Goal: Task Accomplishment & Management: Use online tool/utility

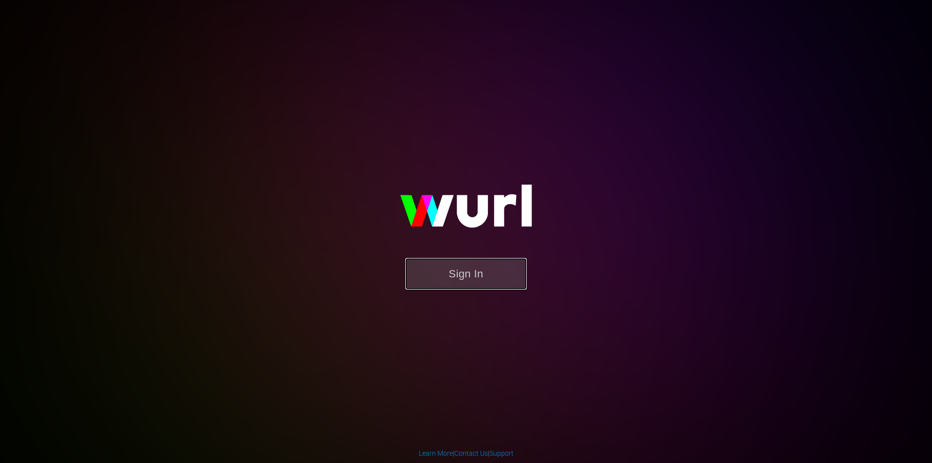
click at [469, 280] on button "Sign In" at bounding box center [465, 274] width 121 height 32
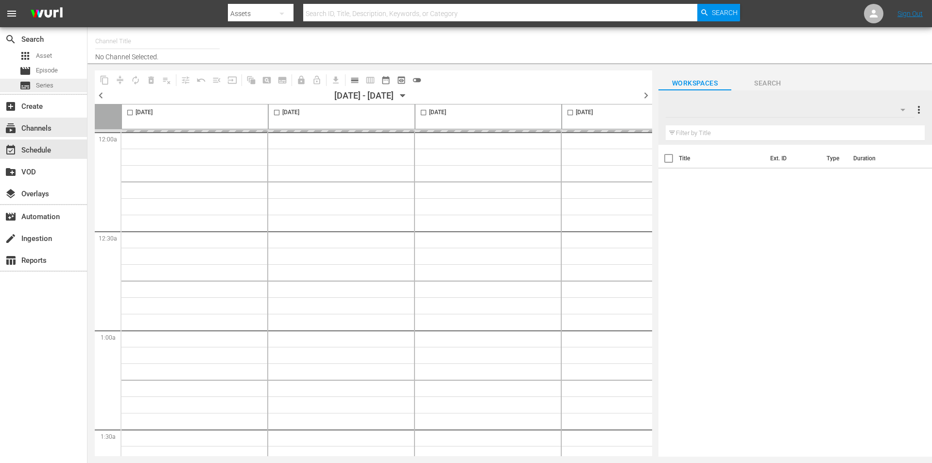
type input "Horror-Comedy (2044)"
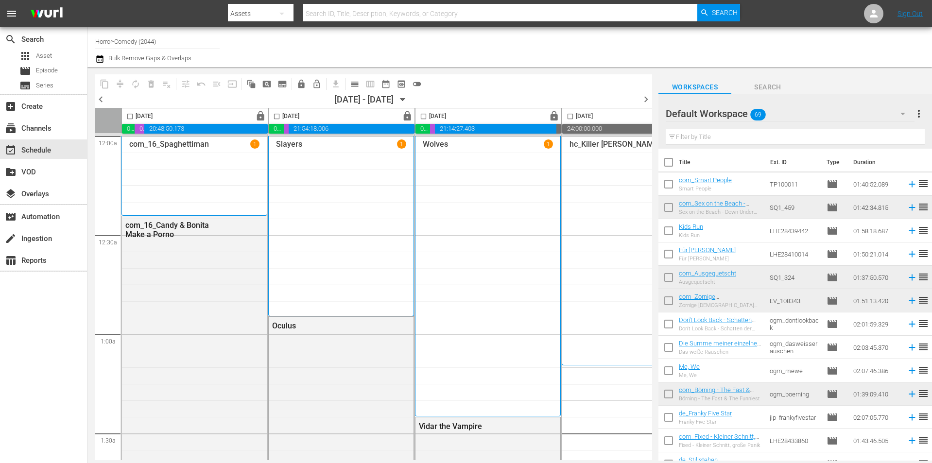
click at [129, 115] on input "checkbox" at bounding box center [129, 118] width 11 height 11
checkbox input "true"
click at [106, 83] on span "content_copy" at bounding box center [105, 84] width 10 height 10
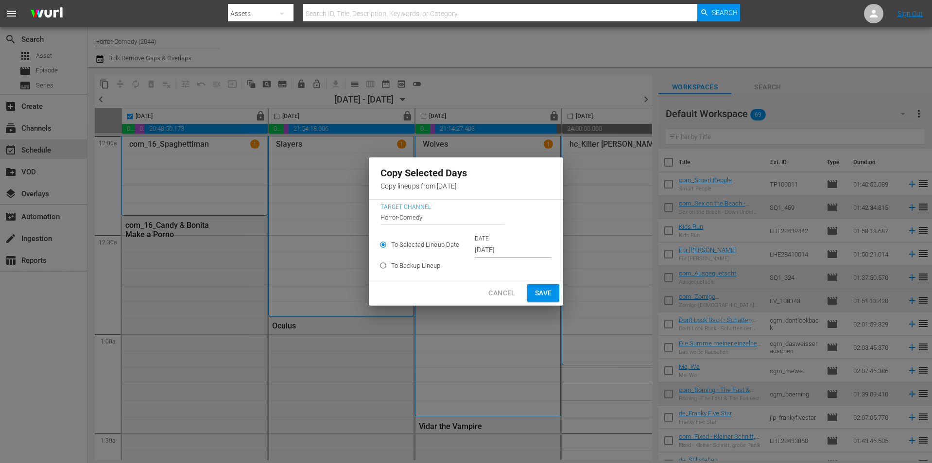
click at [278, 114] on div "Copy Selected Days Copy lineups from 2025-09-23 Target Channel Channel Title Ho…" at bounding box center [466, 231] width 932 height 463
click at [497, 290] on span "Cancel" at bounding box center [501, 293] width 27 height 12
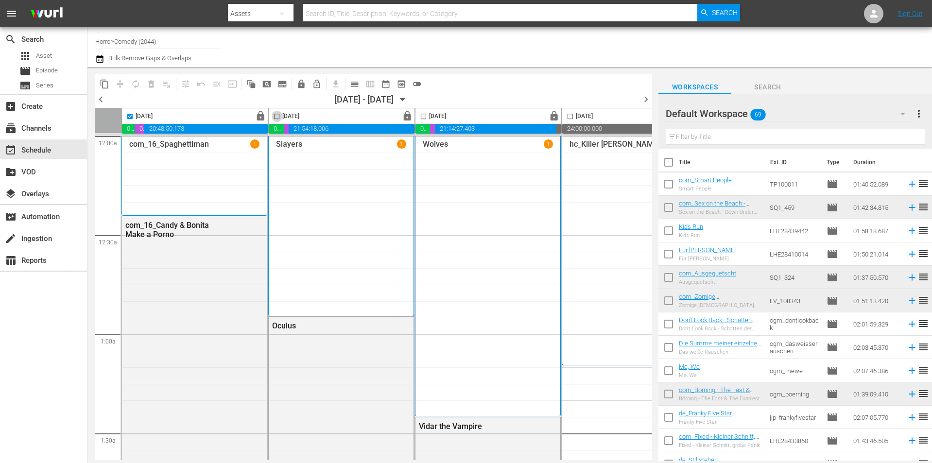
drag, startPoint x: 276, startPoint y: 114, endPoint x: 391, endPoint y: 130, distance: 115.8
click at [276, 114] on input "checkbox" at bounding box center [276, 118] width 11 height 11
checkbox input "true"
click at [418, 117] on input "checkbox" at bounding box center [423, 118] width 11 height 11
checkbox input "true"
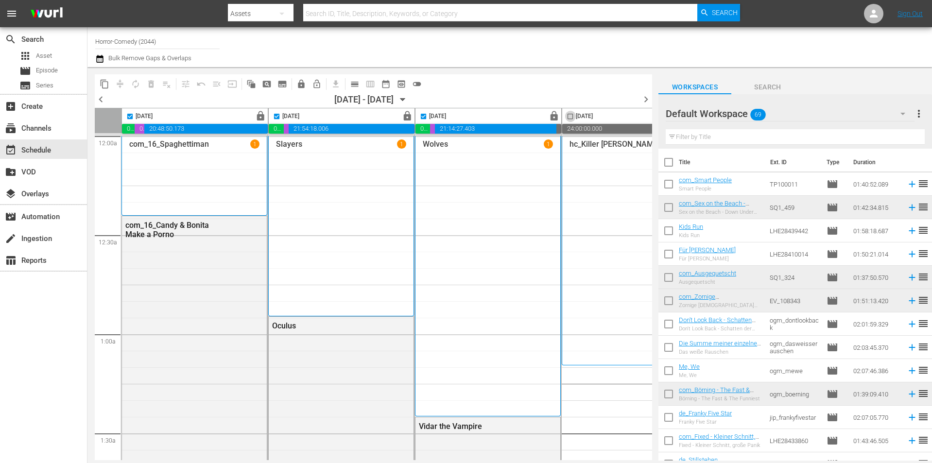
click at [570, 114] on input "checkbox" at bounding box center [570, 118] width 11 height 11
checkbox input "true"
click at [120, 83] on span "compress" at bounding box center [120, 84] width 16 height 16
click at [100, 102] on span "chevron_left" at bounding box center [101, 99] width 12 height 12
checkbox input "false"
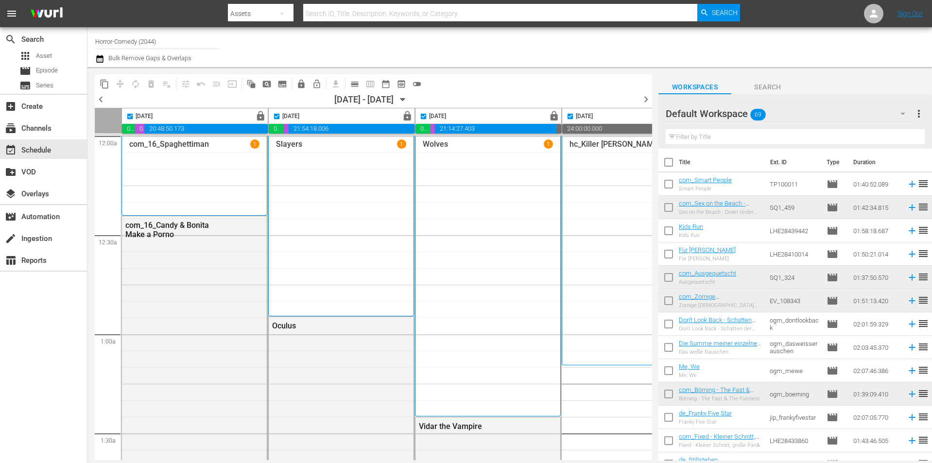
checkbox input "false"
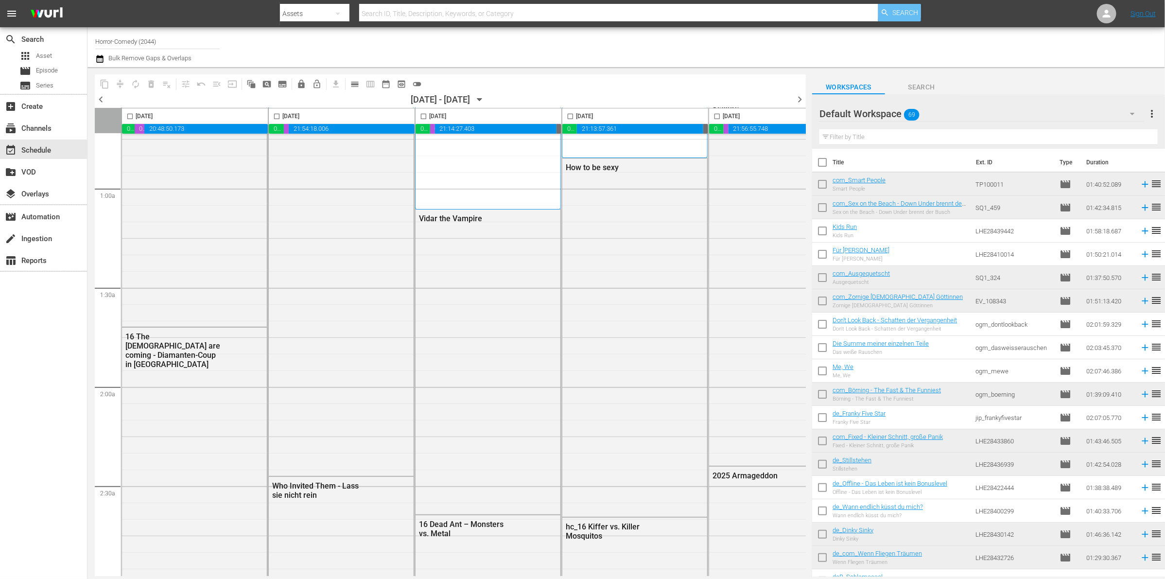
scroll to position [146, 0]
click at [798, 100] on span "chevron_right" at bounding box center [799, 99] width 12 height 12
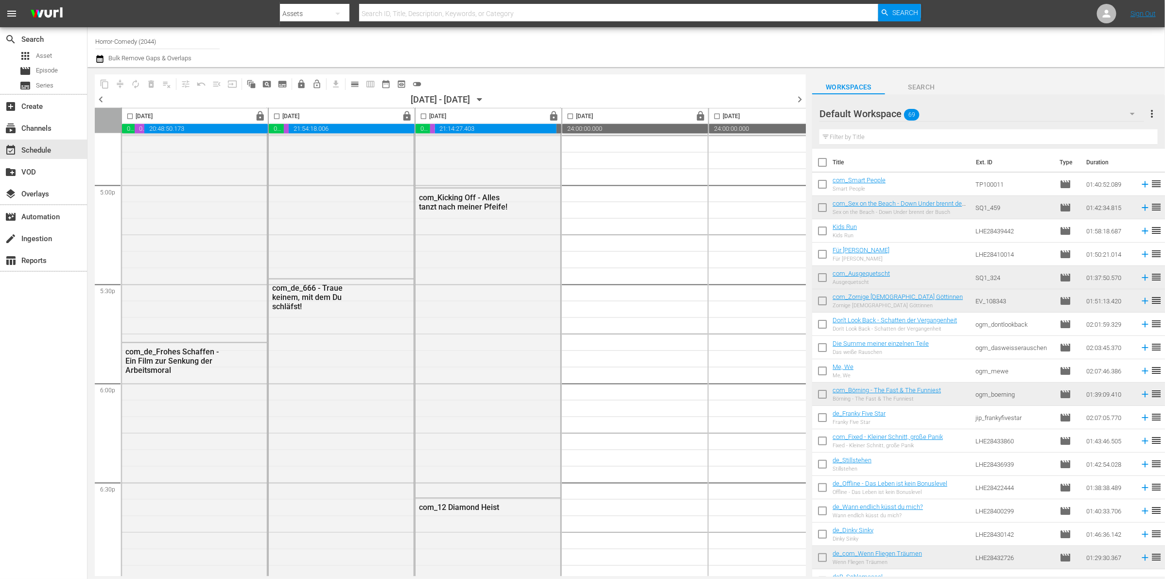
scroll to position [146, 0]
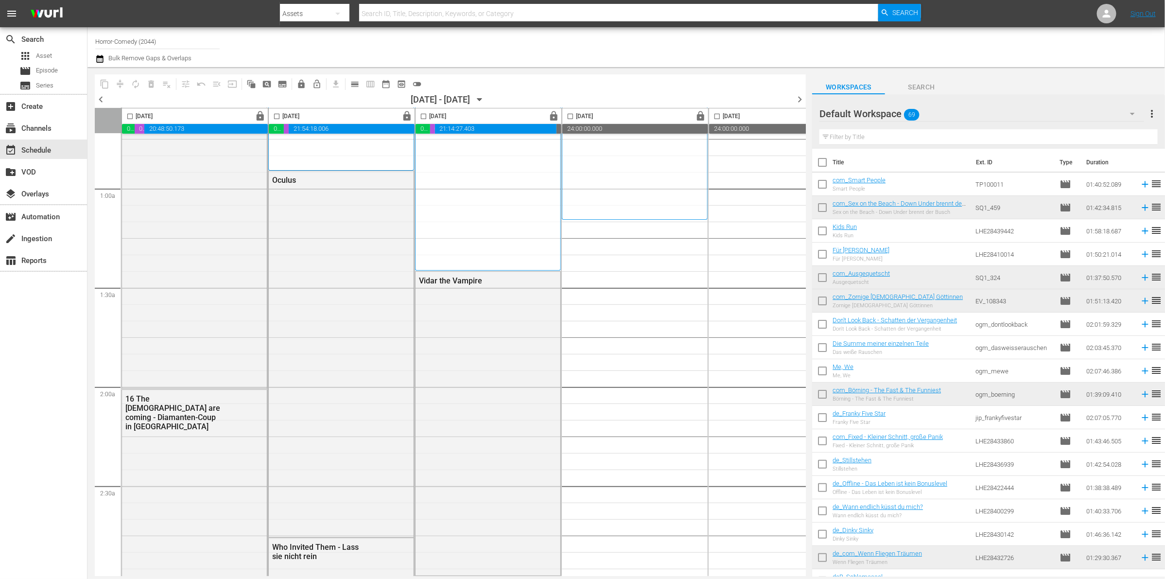
drag, startPoint x: 129, startPoint y: 116, endPoint x: 137, endPoint y: 117, distance: 7.9
click at [131, 117] on input "checkbox" at bounding box center [129, 118] width 11 height 11
checkbox input "true"
click at [418, 86] on span "toggle_off" at bounding box center [417, 84] width 10 height 10
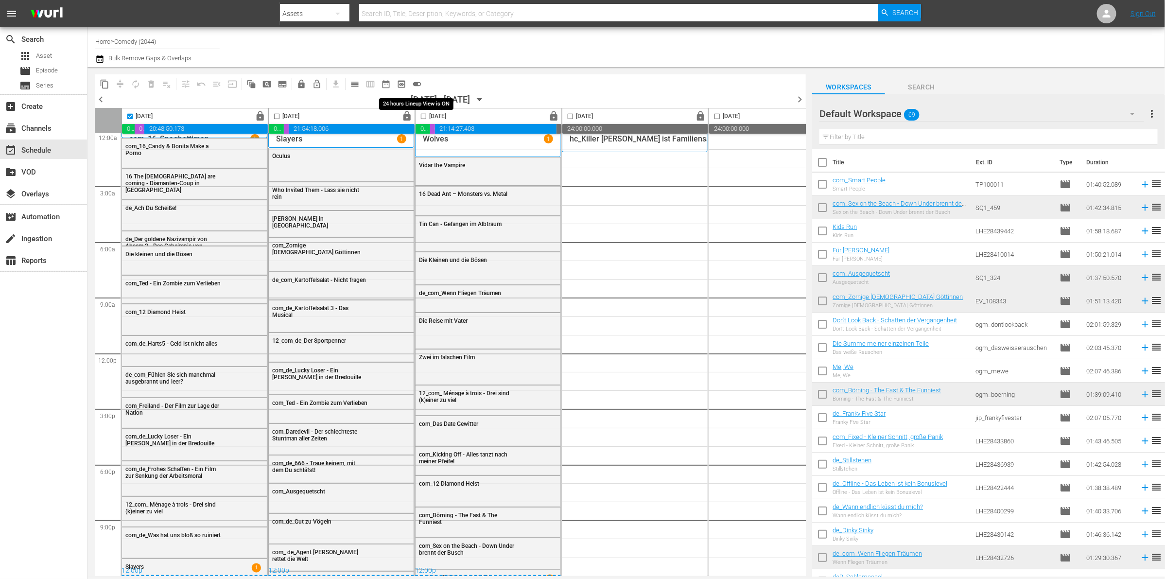
scroll to position [8, 0]
click at [274, 113] on input "checkbox" at bounding box center [276, 118] width 11 height 11
checkbox input "true"
click at [428, 115] on input "checkbox" at bounding box center [423, 118] width 11 height 11
checkbox input "true"
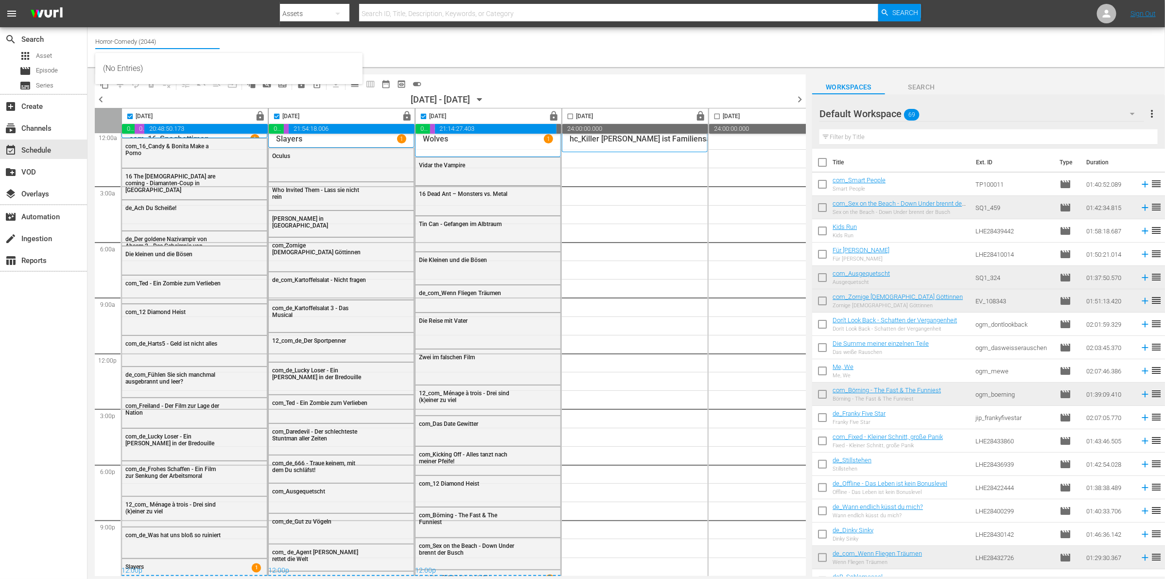
click at [138, 36] on input "Horror-Comedy (2044)" at bounding box center [157, 41] width 124 height 23
click at [39, 123] on div "subscriptions Channels" at bounding box center [27, 126] width 54 height 9
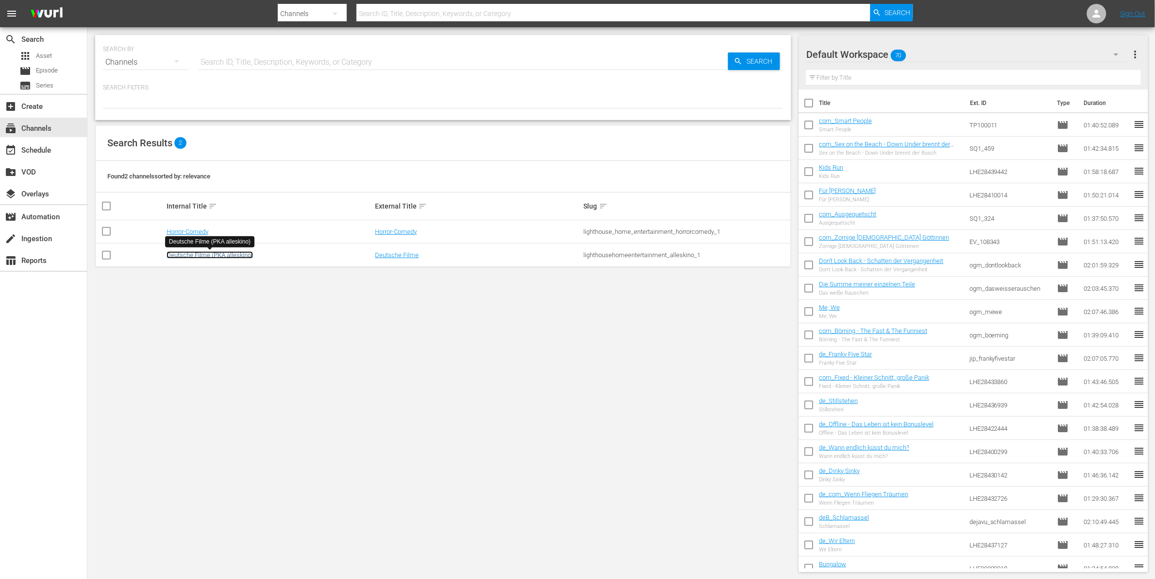
click at [197, 258] on link "Deutsche Filme (PKA alleskino)" at bounding box center [210, 254] width 86 height 7
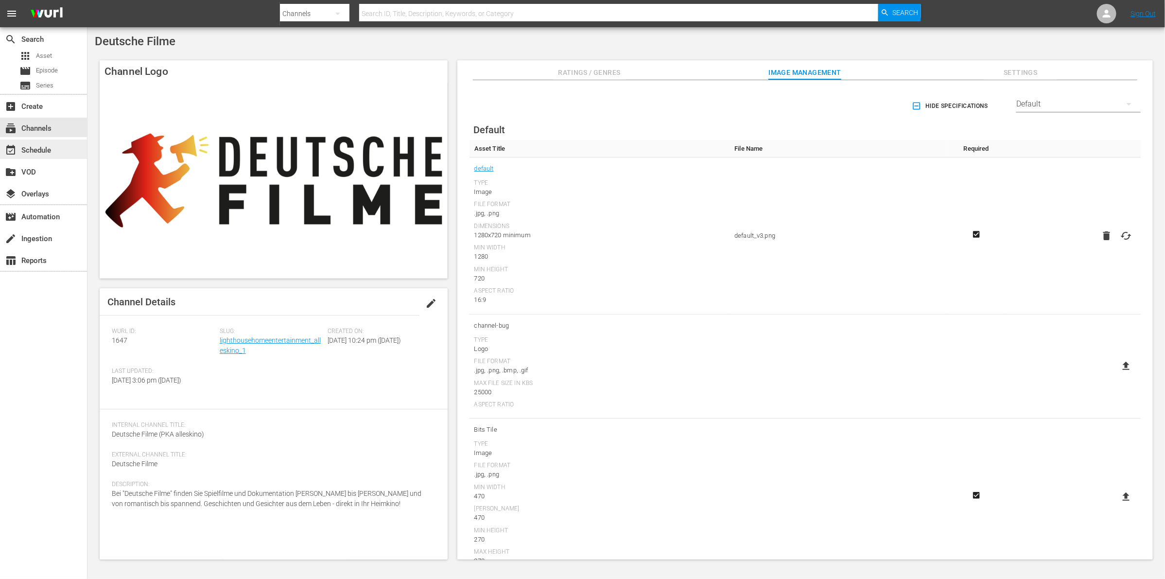
click at [37, 147] on div "event_available Schedule" at bounding box center [27, 148] width 54 height 9
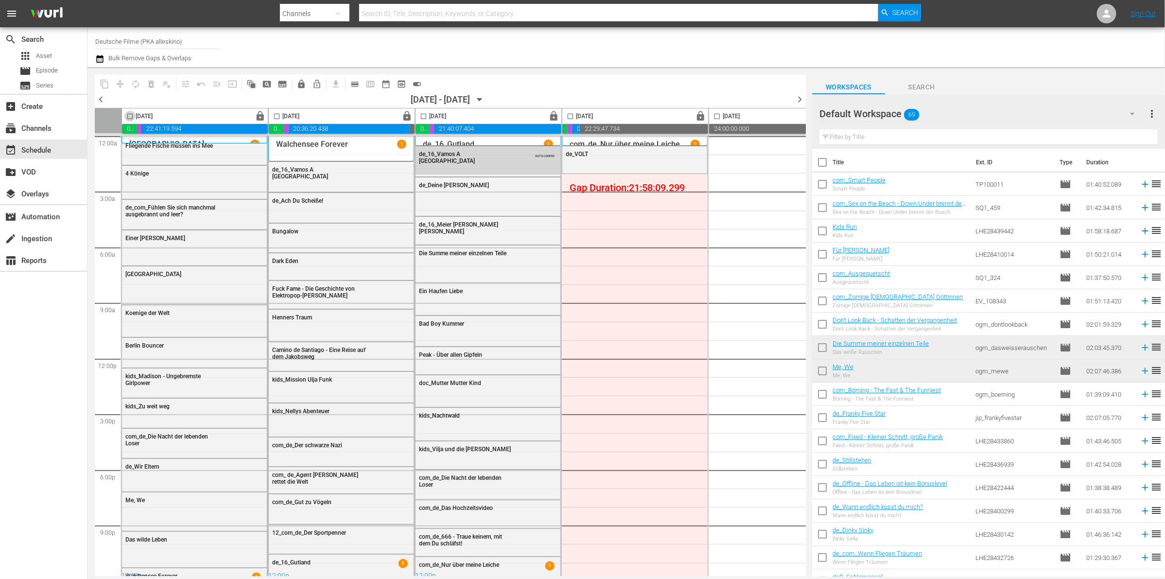
click at [128, 115] on input "checkbox" at bounding box center [129, 118] width 11 height 11
checkbox input "true"
click at [274, 113] on input "checkbox" at bounding box center [276, 118] width 11 height 11
checkbox input "true"
click at [421, 113] on input "checkbox" at bounding box center [423, 118] width 11 height 11
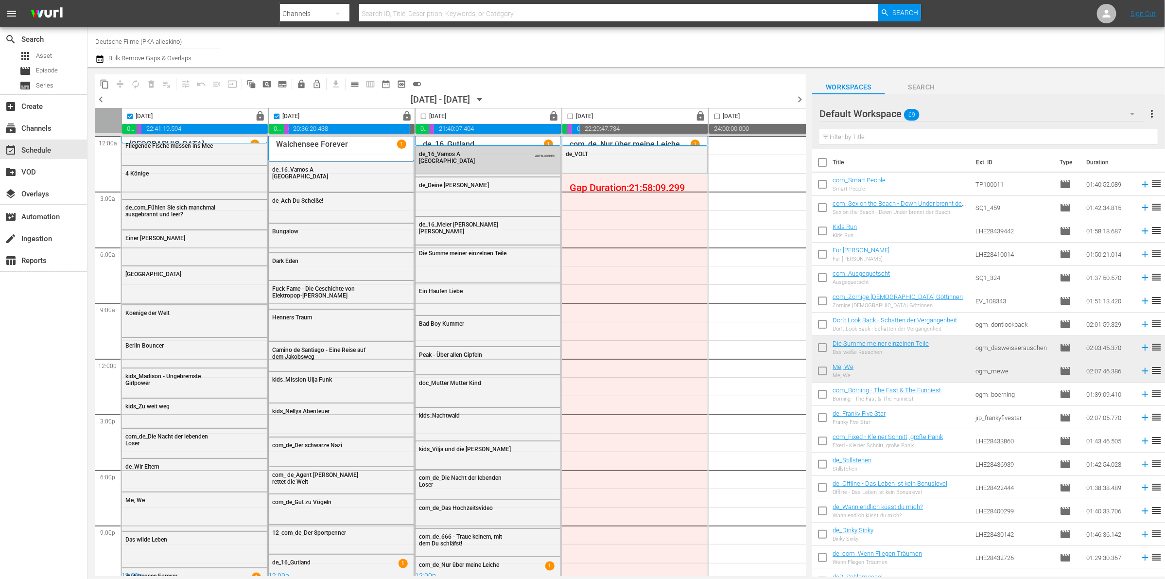
checkbox input "true"
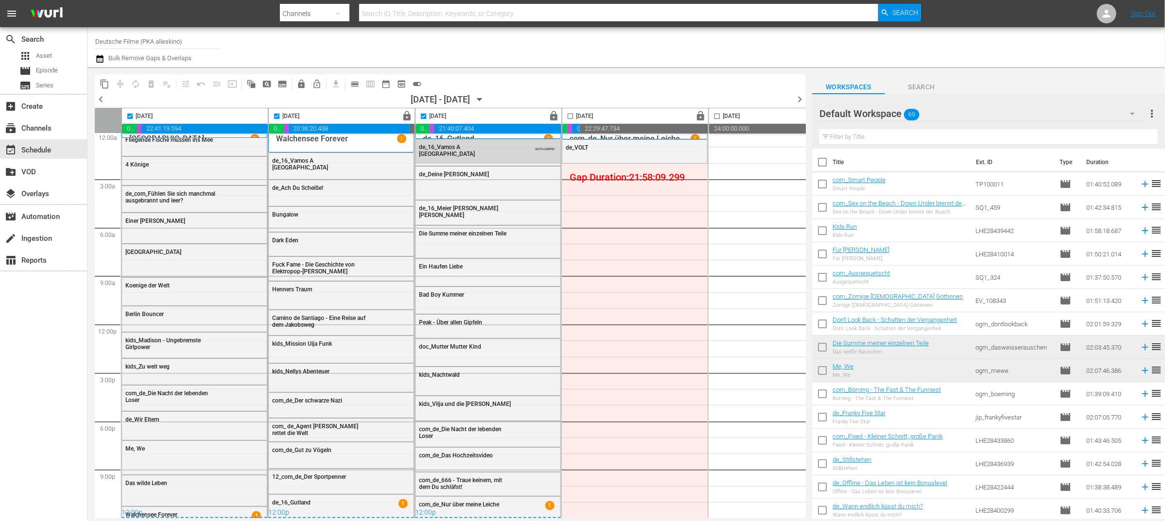
scroll to position [8, 0]
